Goal: Complete application form

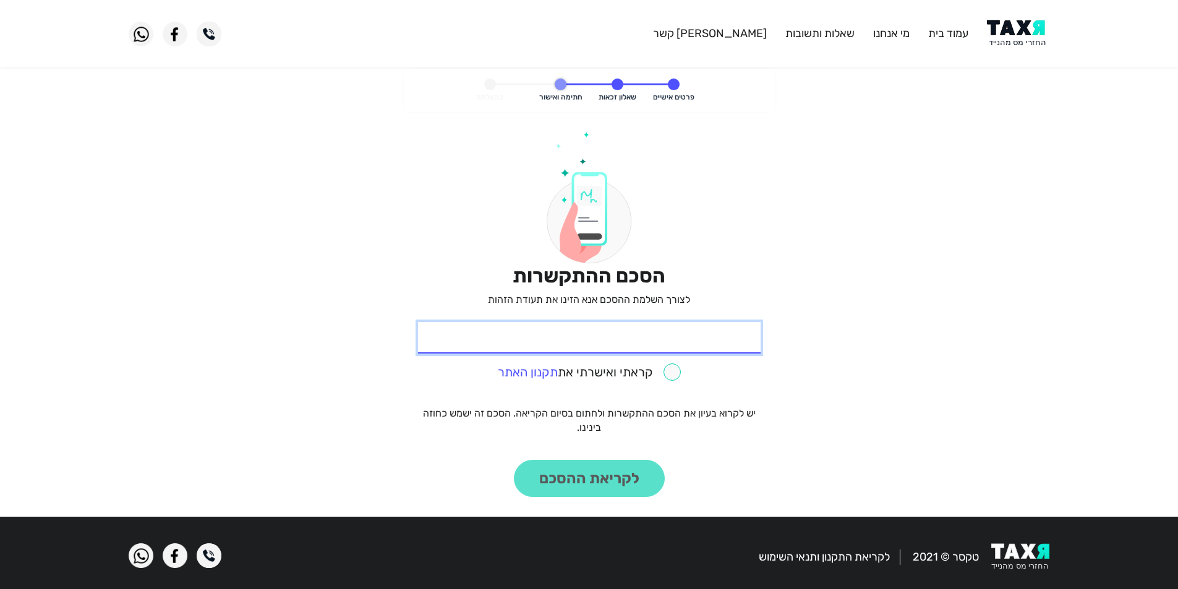
click at [723, 342] on input "* תעודת זהות" at bounding box center [589, 338] width 343 height 32
type input "314980889"
click at [529, 370] on link "תקנון האתר" at bounding box center [528, 372] width 60 height 15
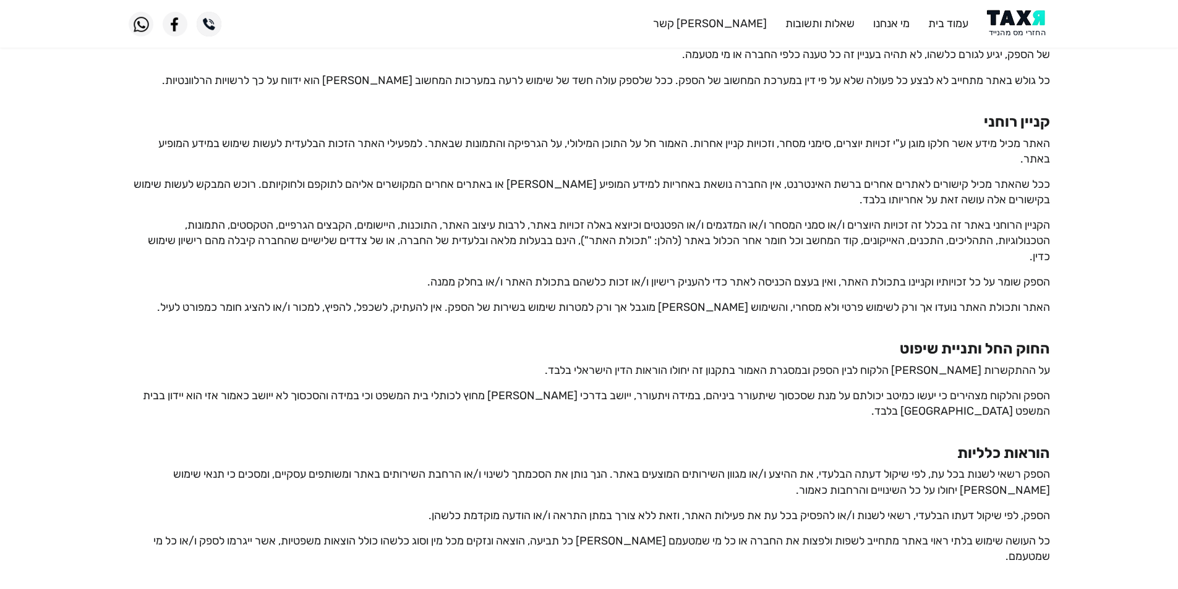
scroll to position [2050, 0]
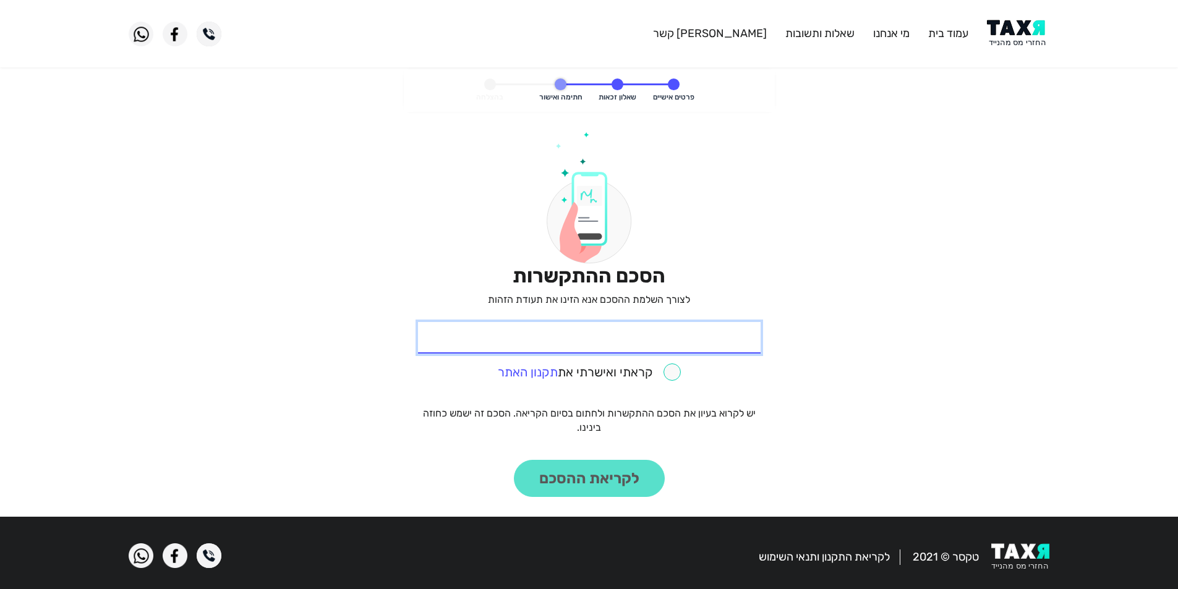
click at [710, 345] on input "* תעודת זהות" at bounding box center [589, 338] width 343 height 32
type input "314980889"
click at [671, 372] on input "checkbox" at bounding box center [589, 372] width 183 height 17
checkbox input "true"
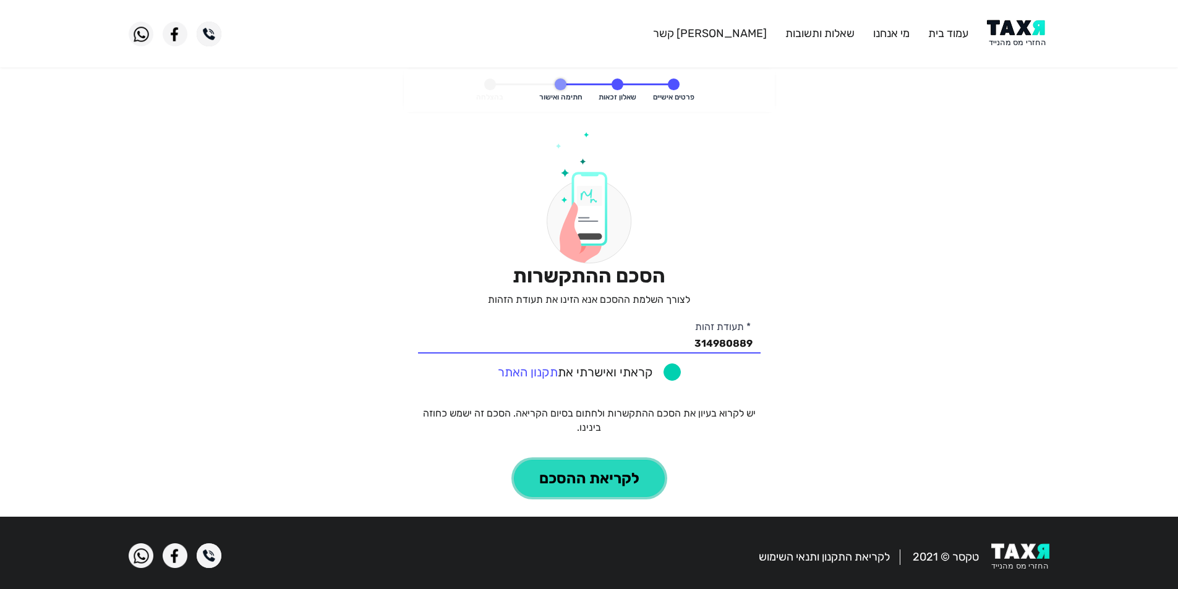
click at [624, 482] on button "לקריאת ההסכם" at bounding box center [589, 478] width 151 height 37
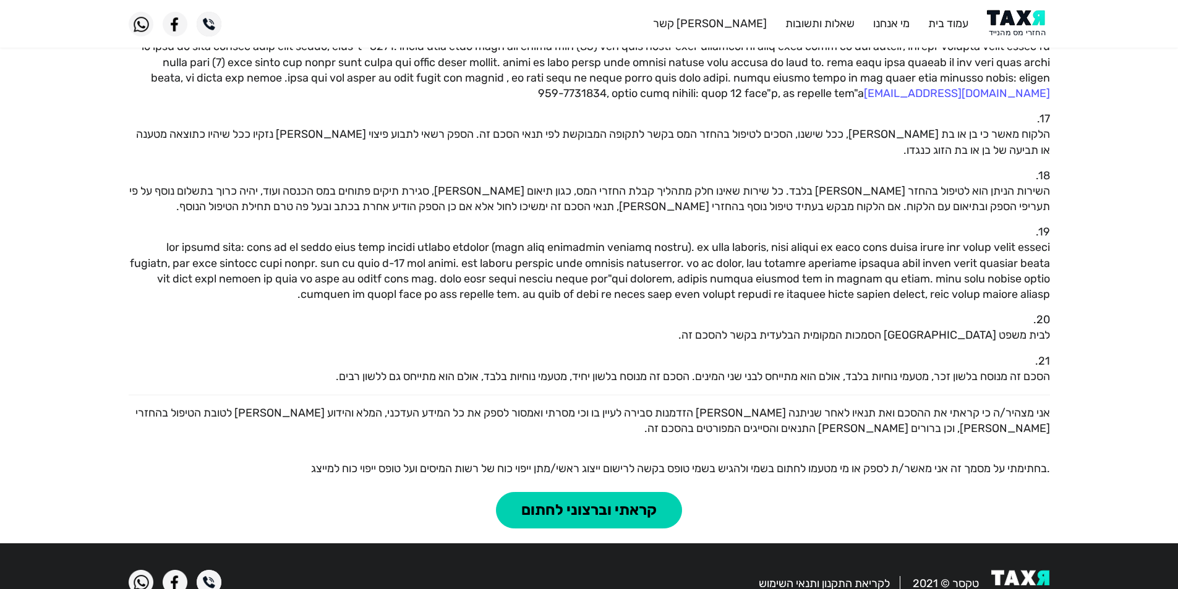
scroll to position [1070, 0]
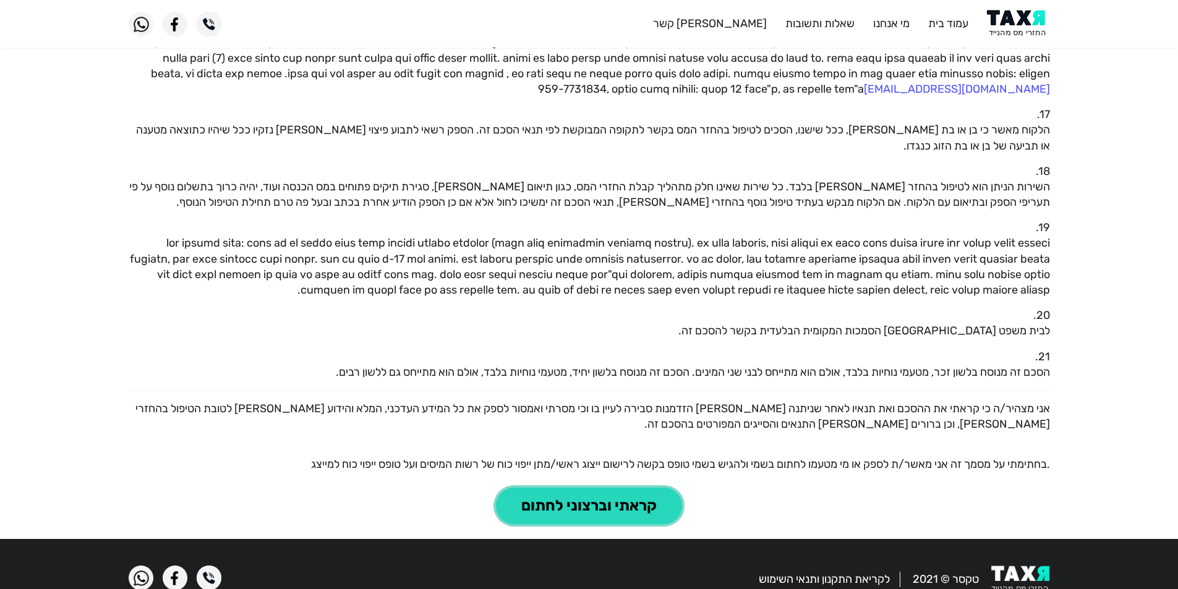
click at [595, 488] on button "קראתי וברצוני לחתום" at bounding box center [589, 506] width 186 height 37
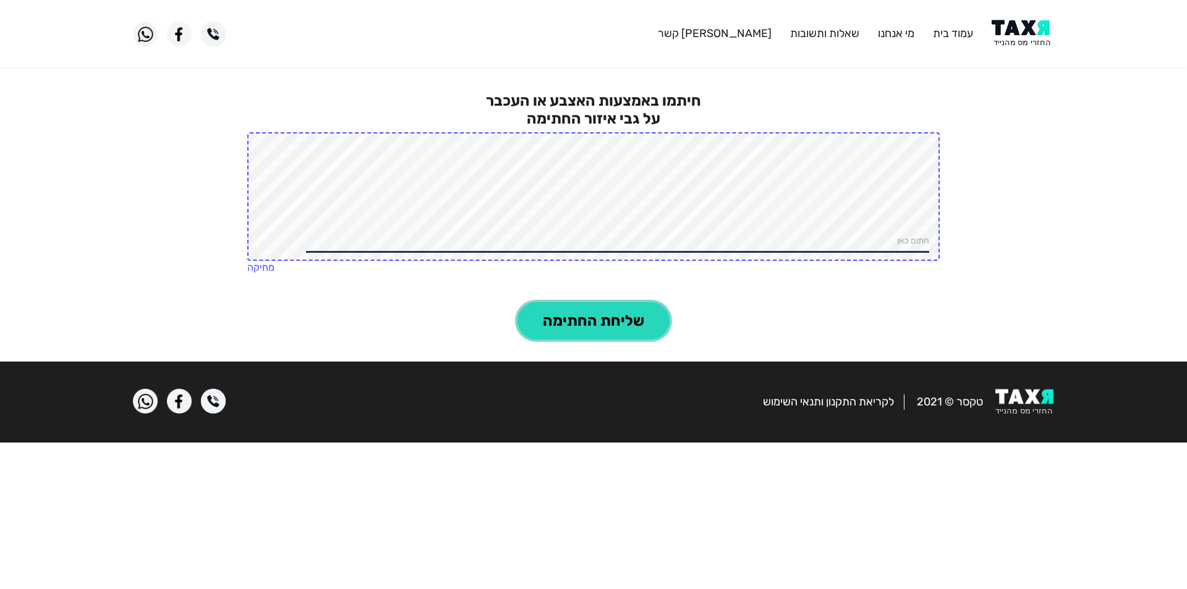
click at [574, 320] on button "שליחת החתימה" at bounding box center [594, 320] width 152 height 37
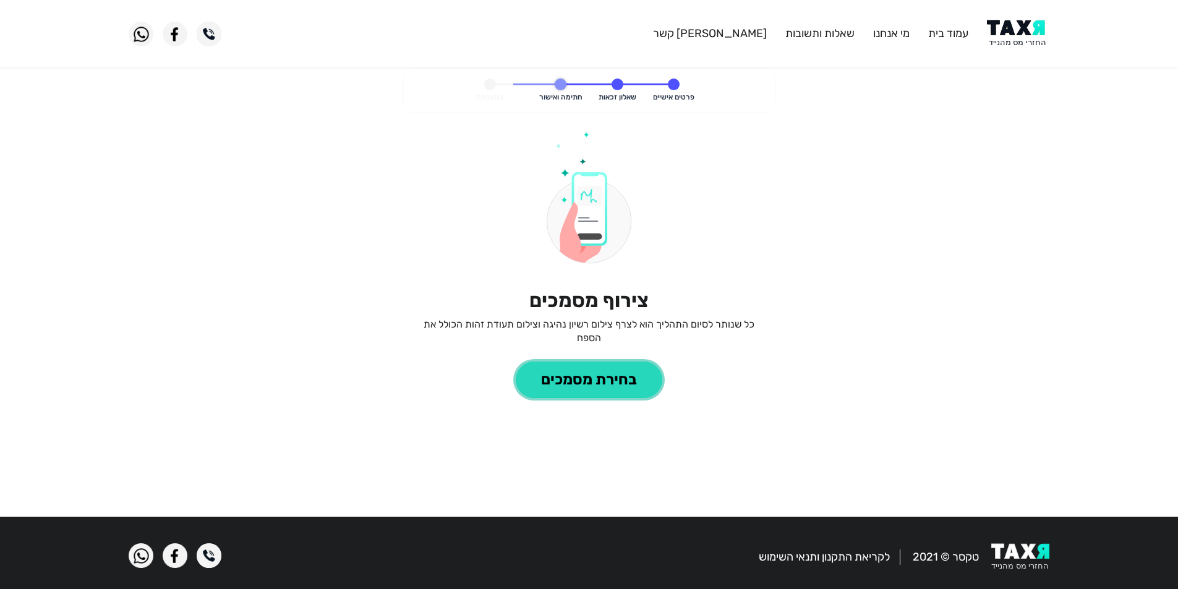
click at [626, 380] on button "בחירת מסמכים" at bounding box center [589, 380] width 147 height 37
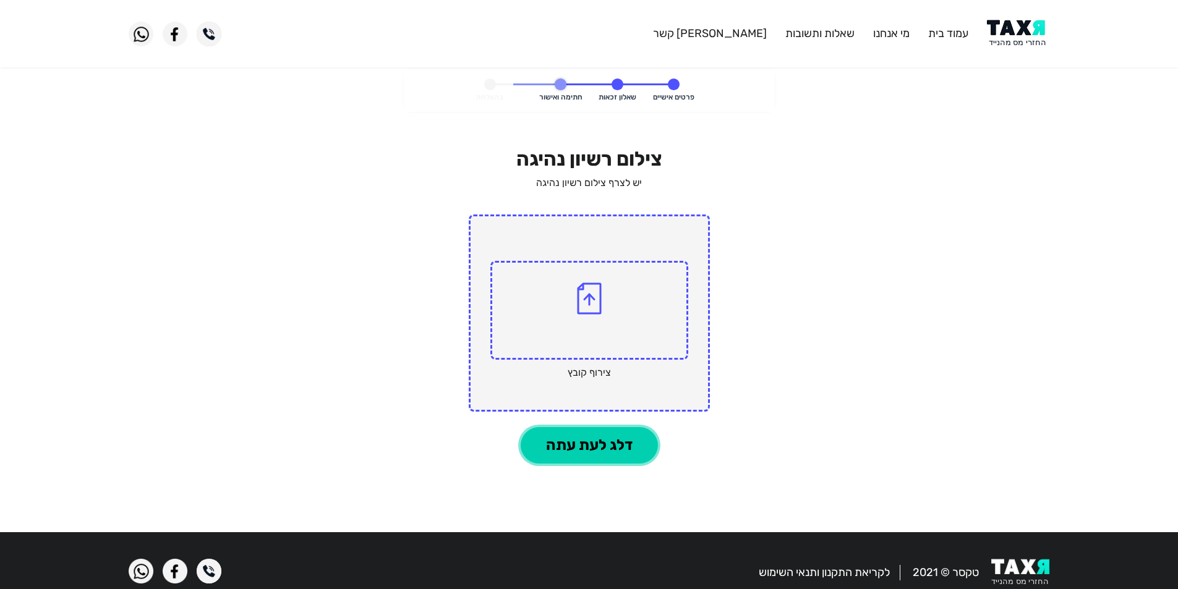
click at [626, 442] on button "דלג לעת עתה" at bounding box center [589, 445] width 137 height 37
click at [635, 455] on button "דלג לעת עתה" at bounding box center [589, 445] width 137 height 37
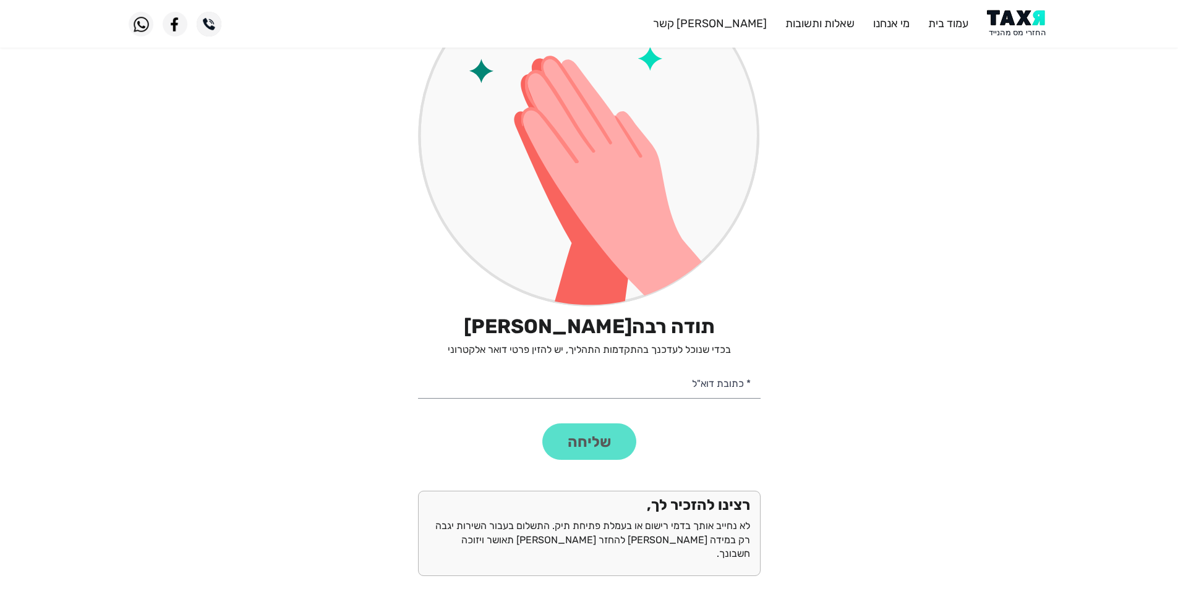
scroll to position [247, 0]
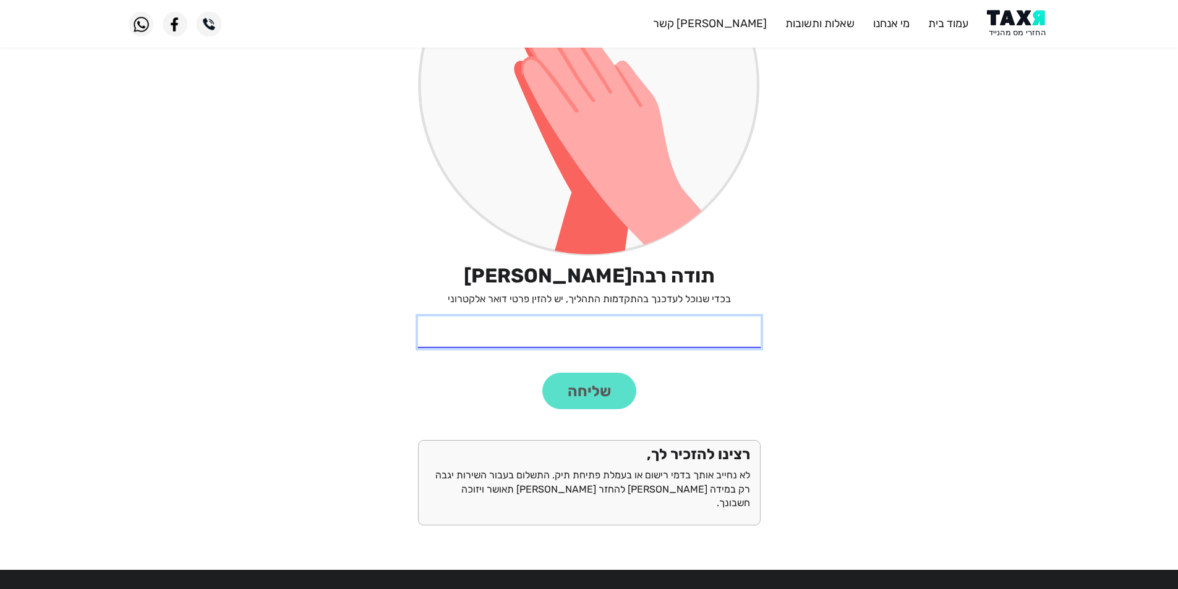
click at [733, 340] on input "* כתובת דוא"ל" at bounding box center [589, 333] width 343 height 32
type input "[EMAIL_ADDRESS][DOMAIN_NAME]"
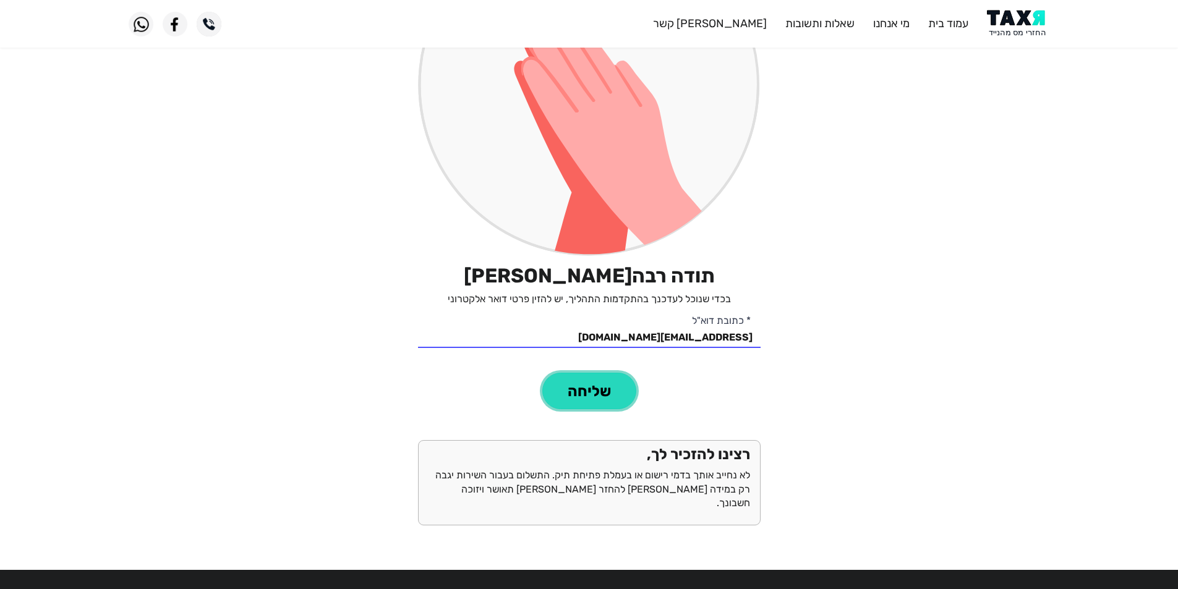
click at [595, 393] on button "שליחה" at bounding box center [589, 391] width 94 height 37
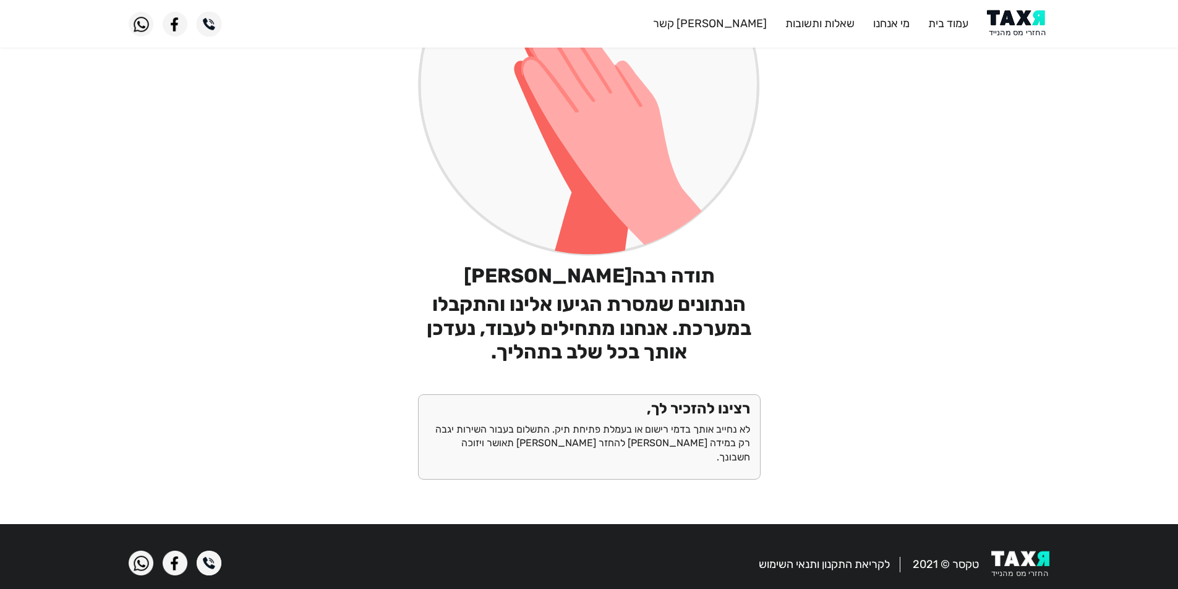
scroll to position [0, 0]
